Goal: Obtain resource: Obtain resource

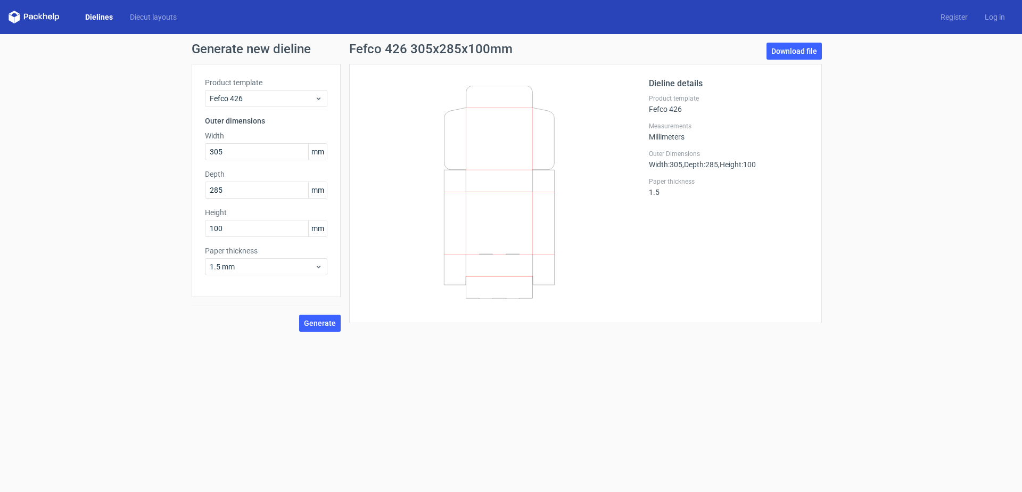
click at [24, 17] on icon at bounding box center [26, 17] width 4 height 6
click at [36, 18] on icon at bounding box center [34, 17] width 51 height 13
click at [167, 15] on link "Diecut layouts" at bounding box center [153, 17] width 64 height 11
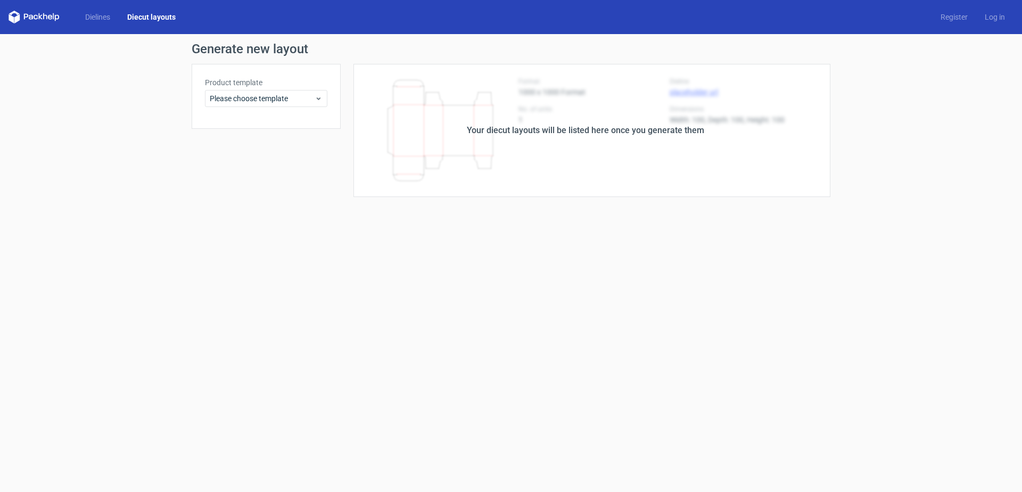
click at [42, 19] on polygon at bounding box center [40, 16] width 4 height 6
click at [43, 15] on icon at bounding box center [45, 16] width 4 height 6
click at [254, 99] on span "Please choose template" at bounding box center [262, 98] width 105 height 11
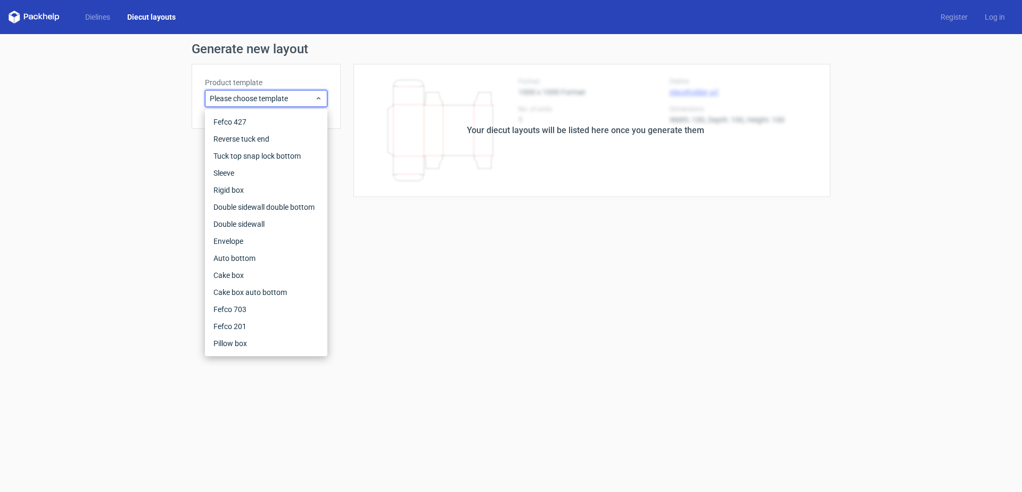
click at [40, 18] on polygon at bounding box center [40, 16] width 4 height 6
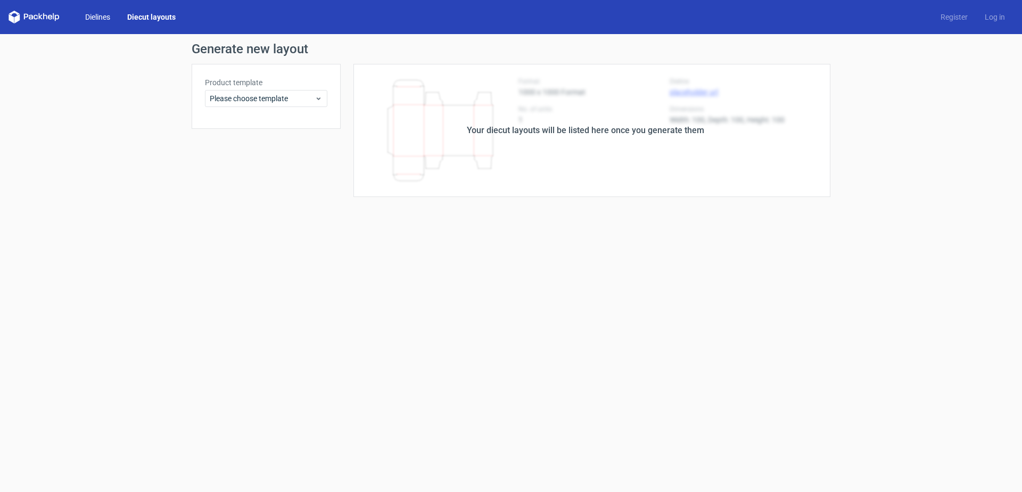
click at [102, 17] on link "Dielines" at bounding box center [98, 17] width 42 height 11
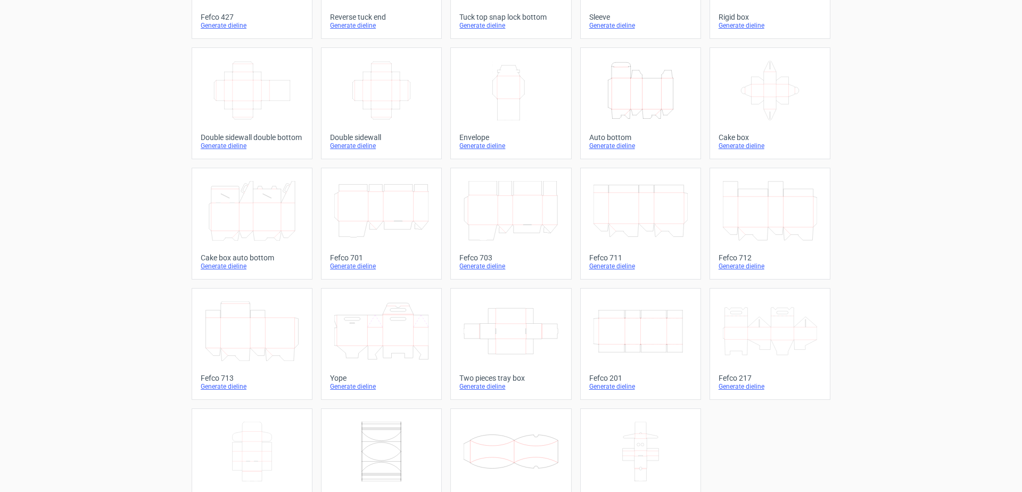
scroll to position [174, 0]
